Goal: Transaction & Acquisition: Purchase product/service

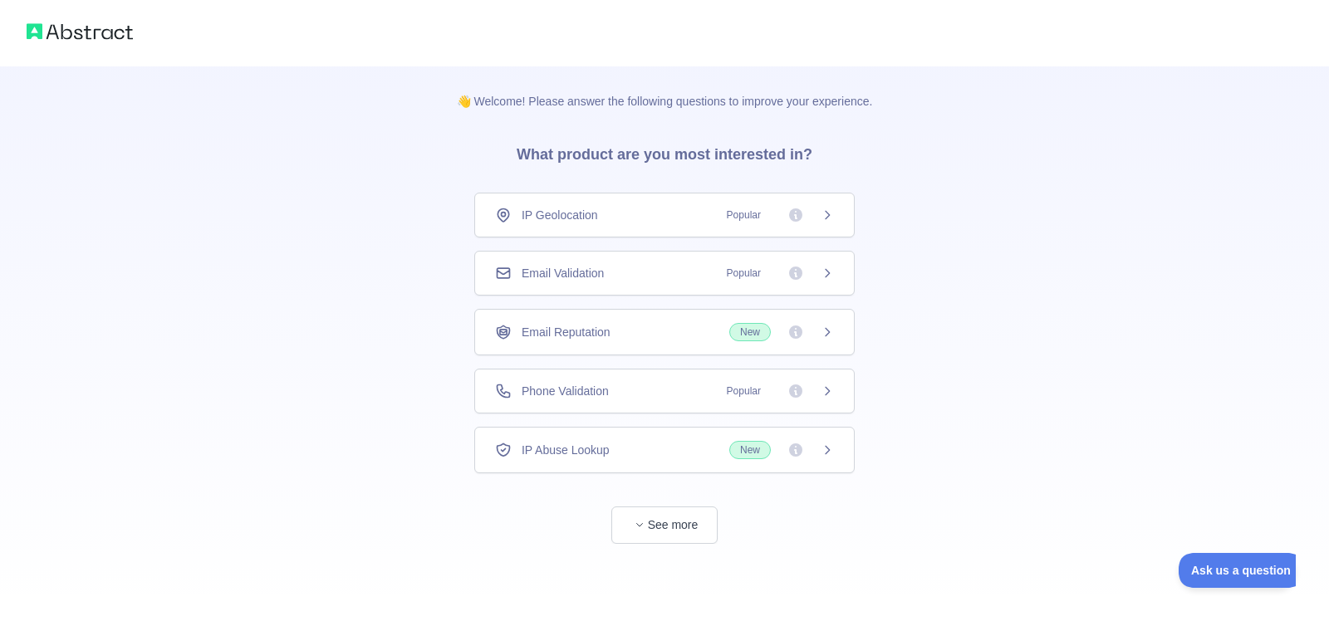
click at [810, 399] on span "Popular" at bounding box center [775, 391] width 117 height 17
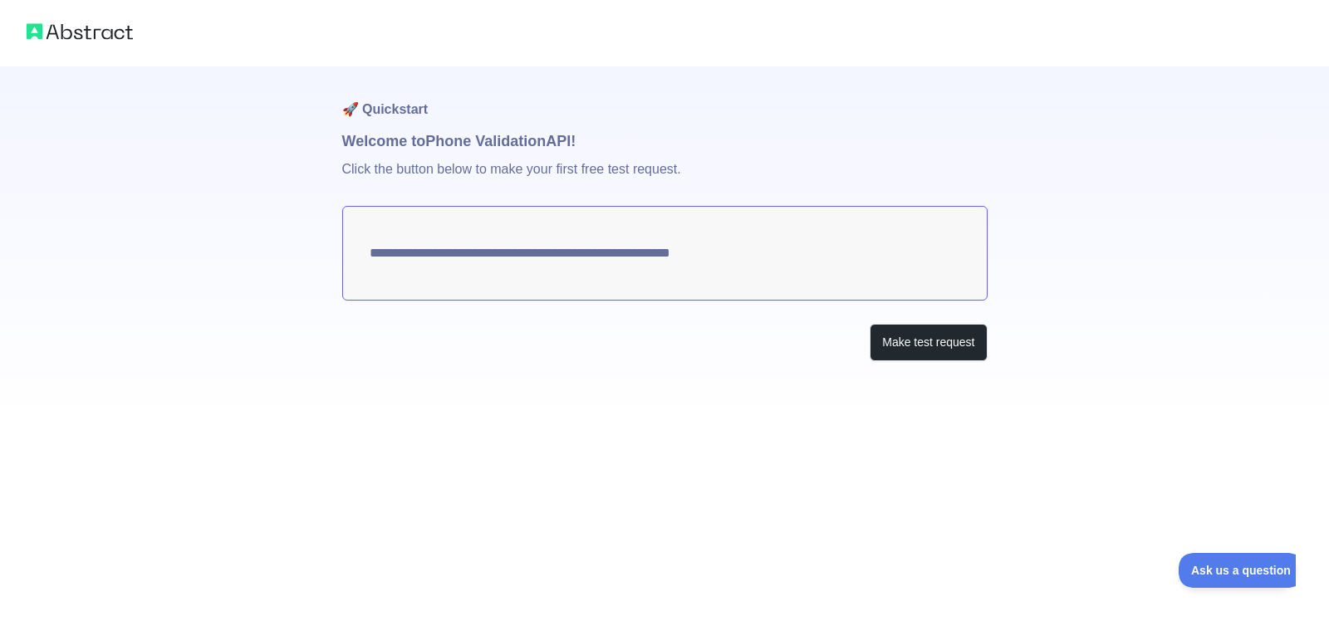
drag, startPoint x: 828, startPoint y: 239, endPoint x: 842, endPoint y: 265, distance: 29.0
click at [830, 240] on textarea "**********" at bounding box center [664, 253] width 645 height 95
click at [904, 346] on button "Make test request" at bounding box center [928, 342] width 117 height 37
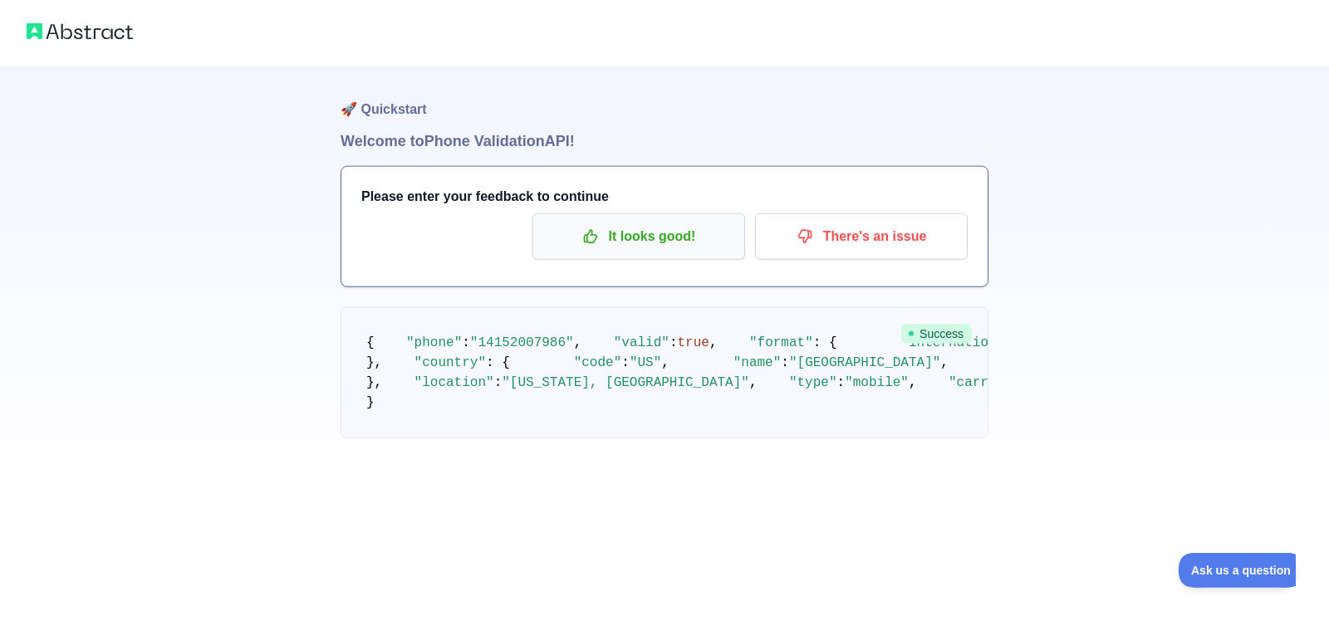
scroll to position [123, 0]
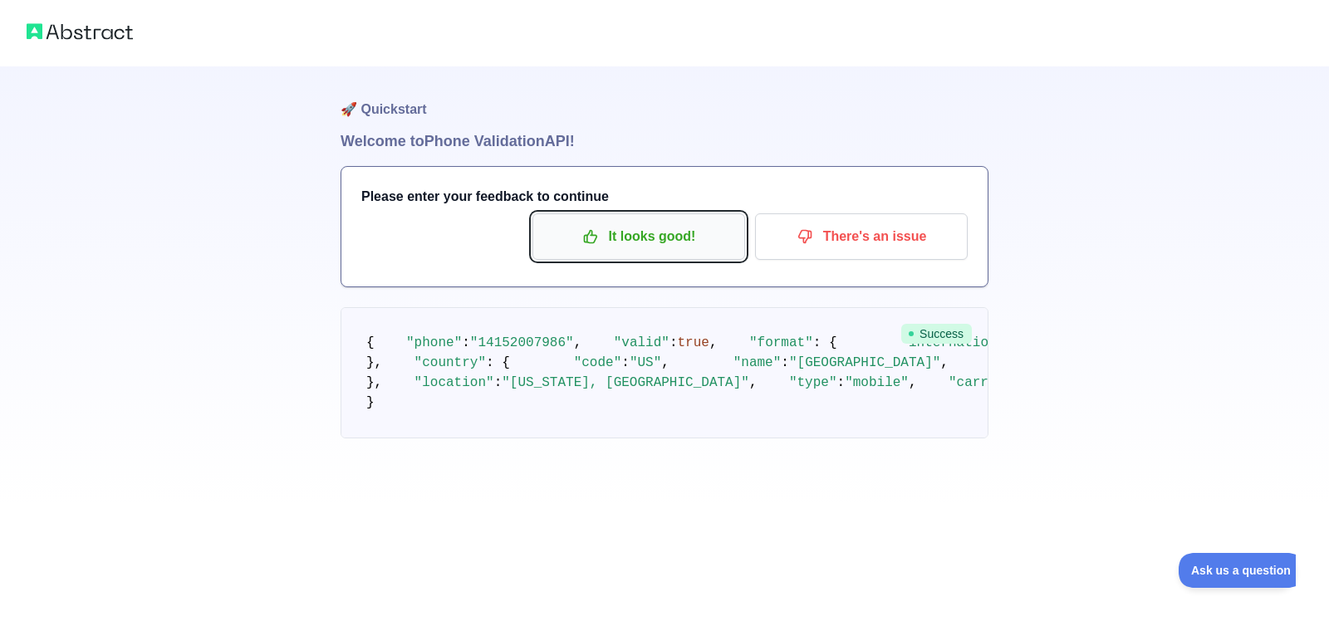
click at [658, 223] on p "It looks good!" at bounding box center [639, 237] width 188 height 28
